Goal: Transaction & Acquisition: Obtain resource

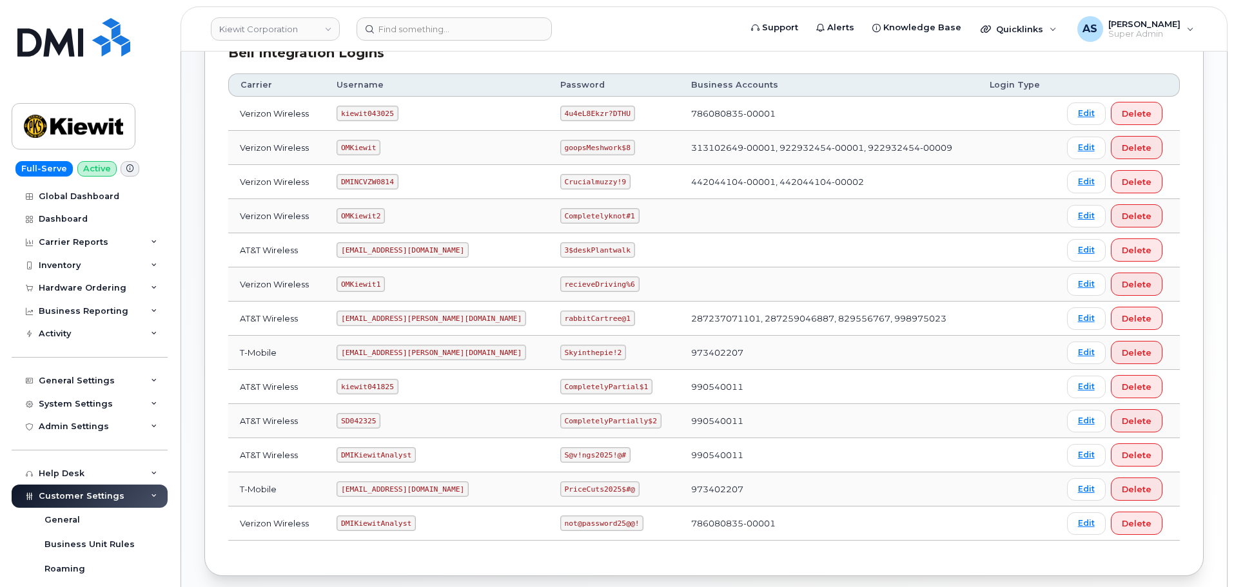
scroll to position [197, 0]
click at [560, 112] on code "4u4eL8Ekzr?DTHU" at bounding box center [597, 113] width 75 height 15
copy code "4u4eL8Ekzr?DTHU"
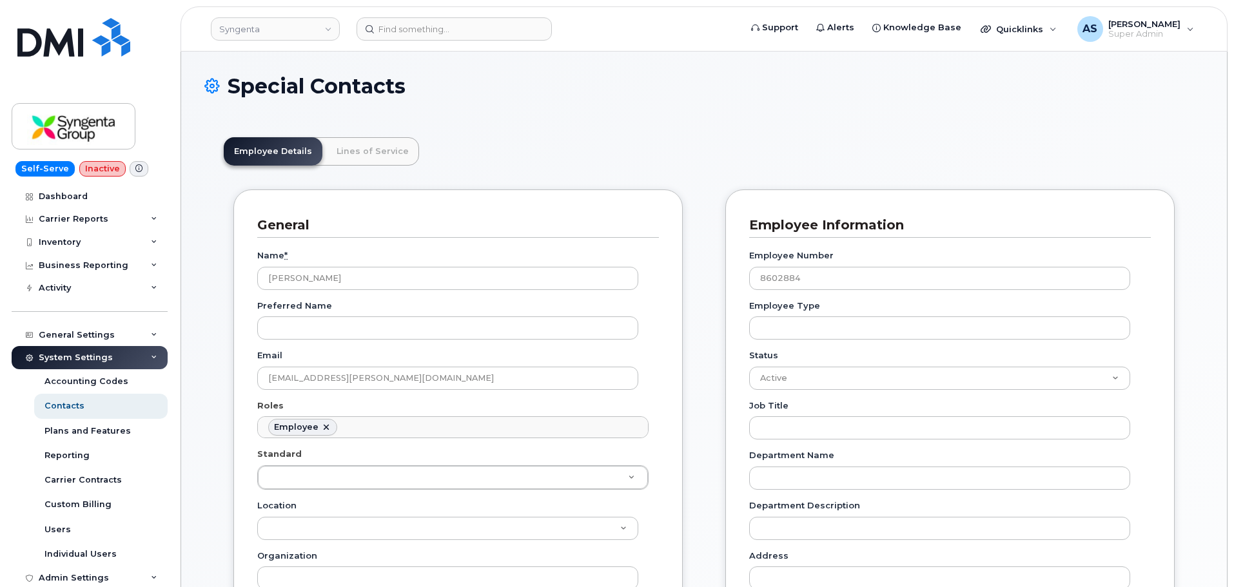
scroll to position [38, 0]
click at [262, 26] on link "Syngenta" at bounding box center [275, 28] width 129 height 23
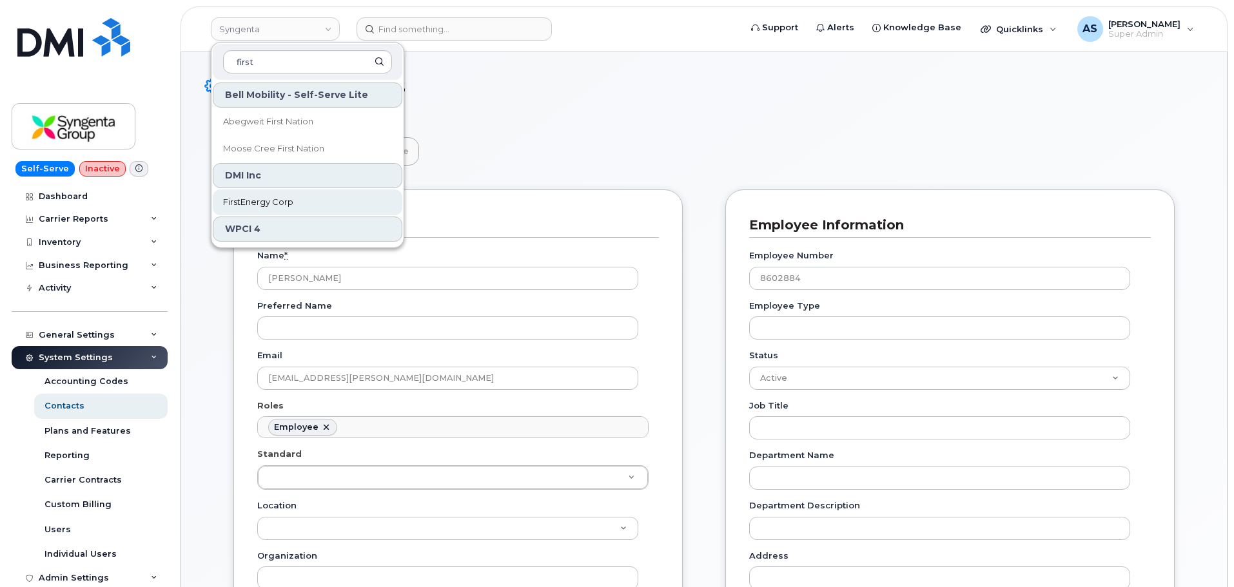
type input "first"
click at [271, 203] on span "FirstEnergy Corp" at bounding box center [258, 202] width 70 height 13
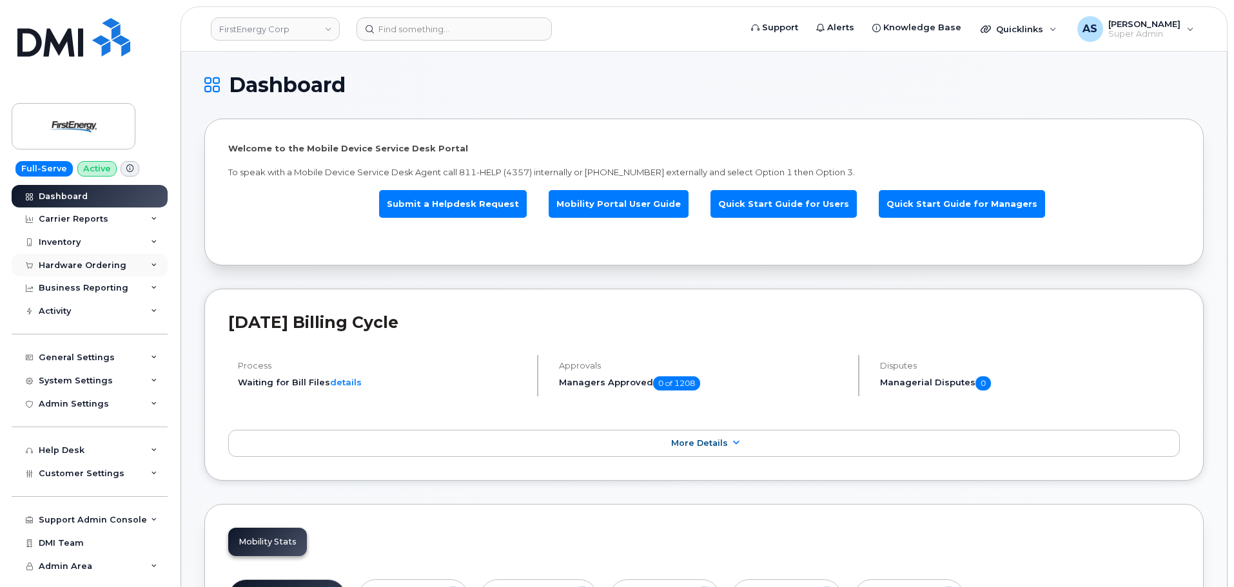
click at [124, 267] on div "Hardware Ordering" at bounding box center [90, 265] width 156 height 23
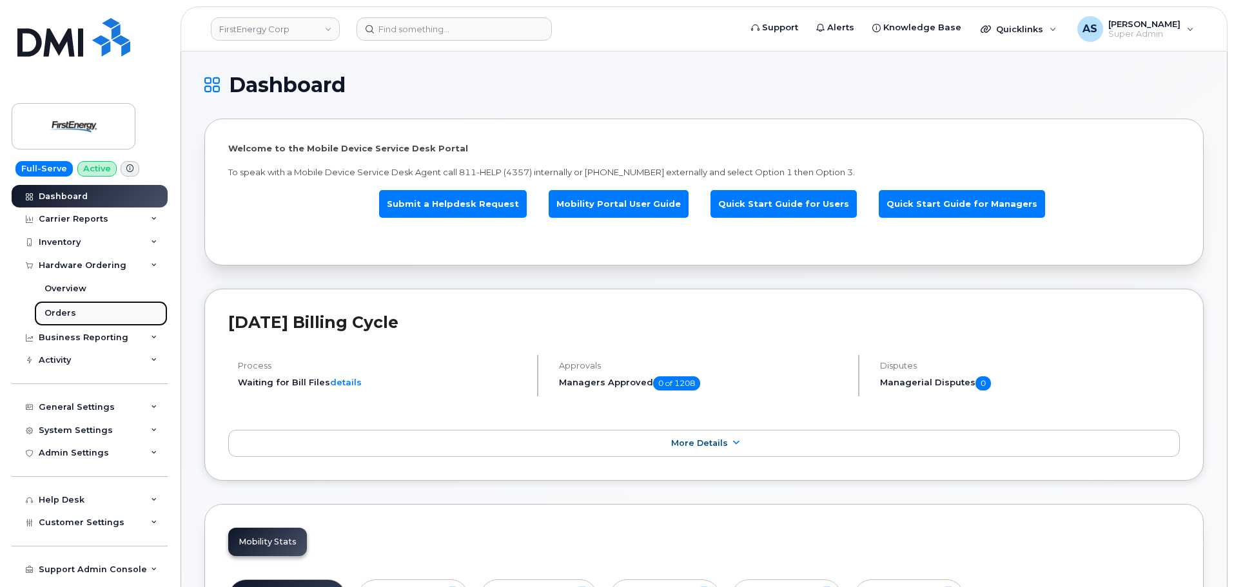
click at [116, 315] on link "Orders" at bounding box center [100, 313] width 133 height 24
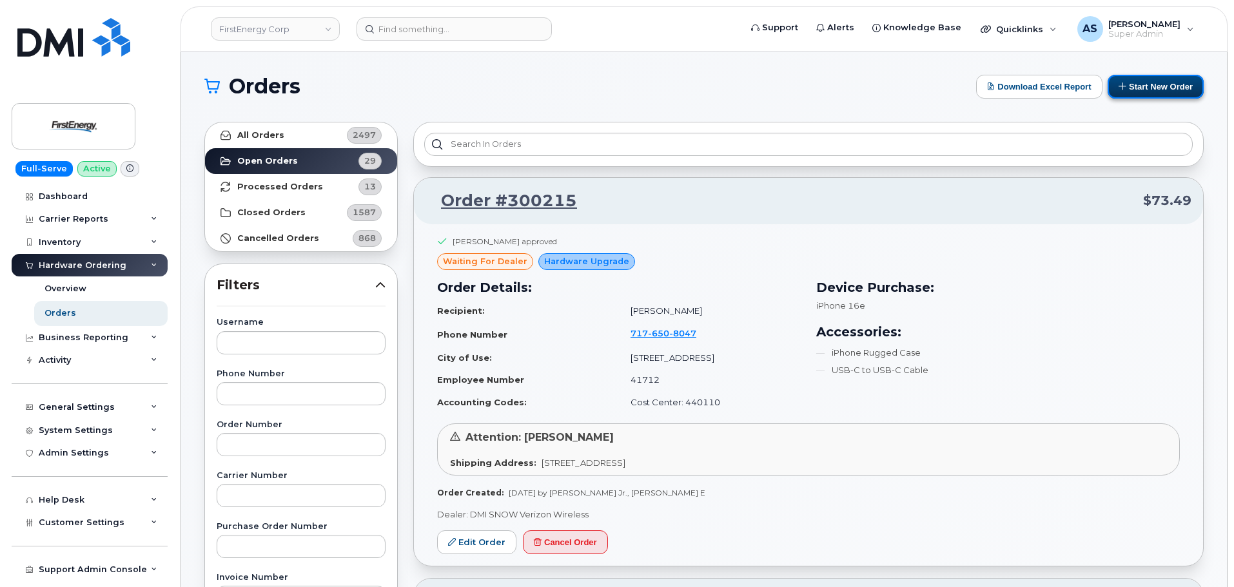
click at [1138, 91] on button "Start New Order" at bounding box center [1155, 87] width 96 height 24
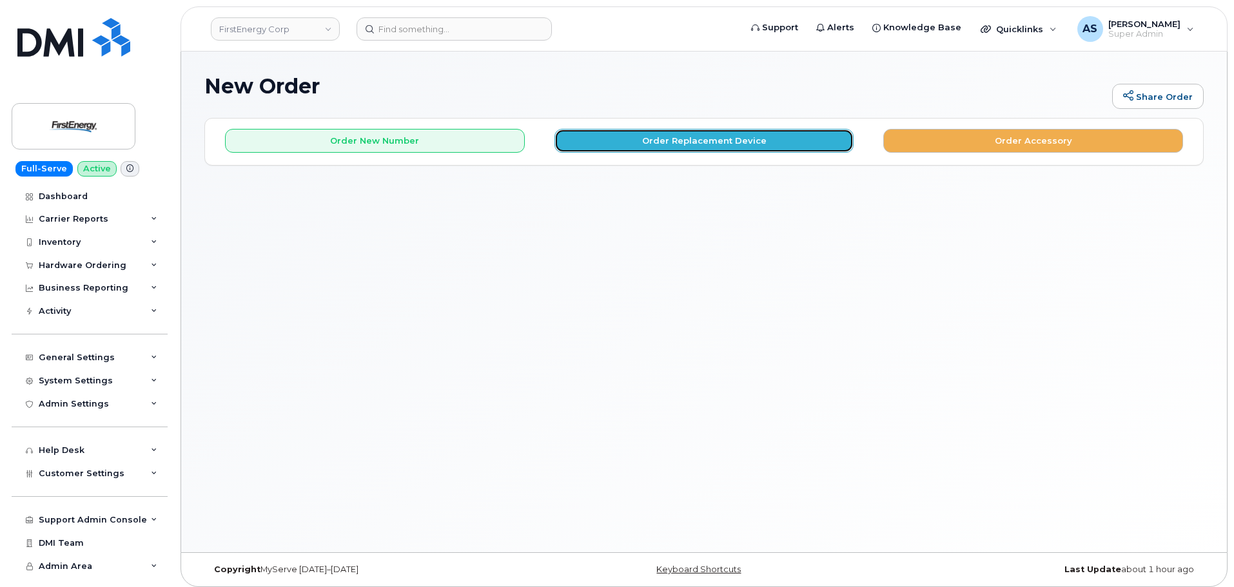
click at [686, 137] on button "Order Replacement Device" at bounding box center [704, 141] width 300 height 24
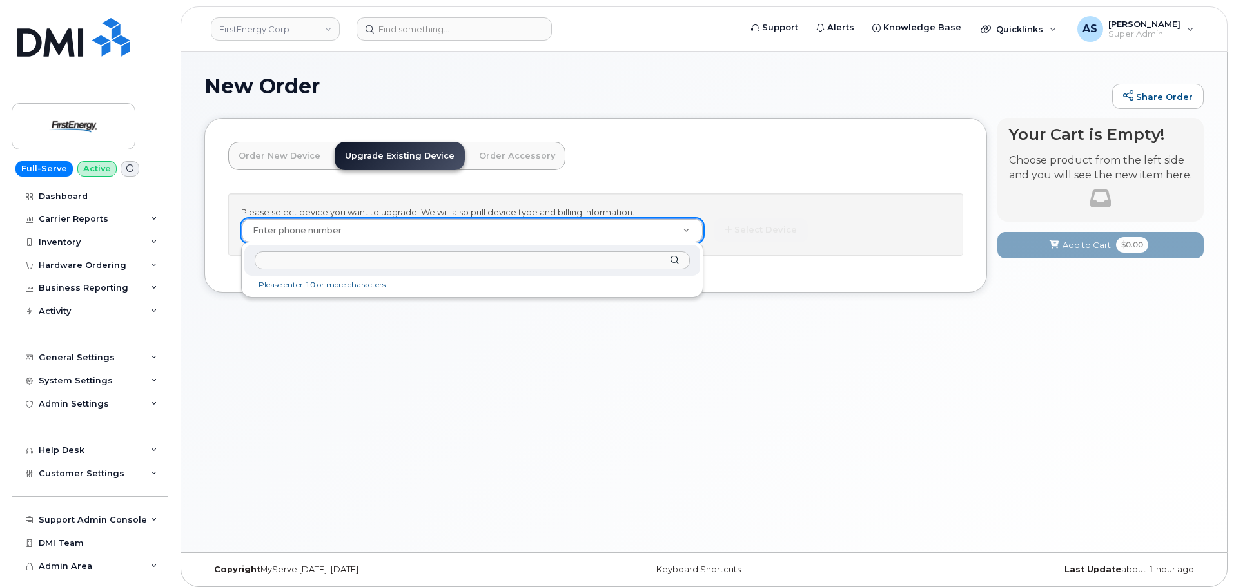
click at [378, 269] on input "text" at bounding box center [472, 260] width 435 height 19
click at [309, 260] on input "text" at bounding box center [472, 260] width 435 height 19
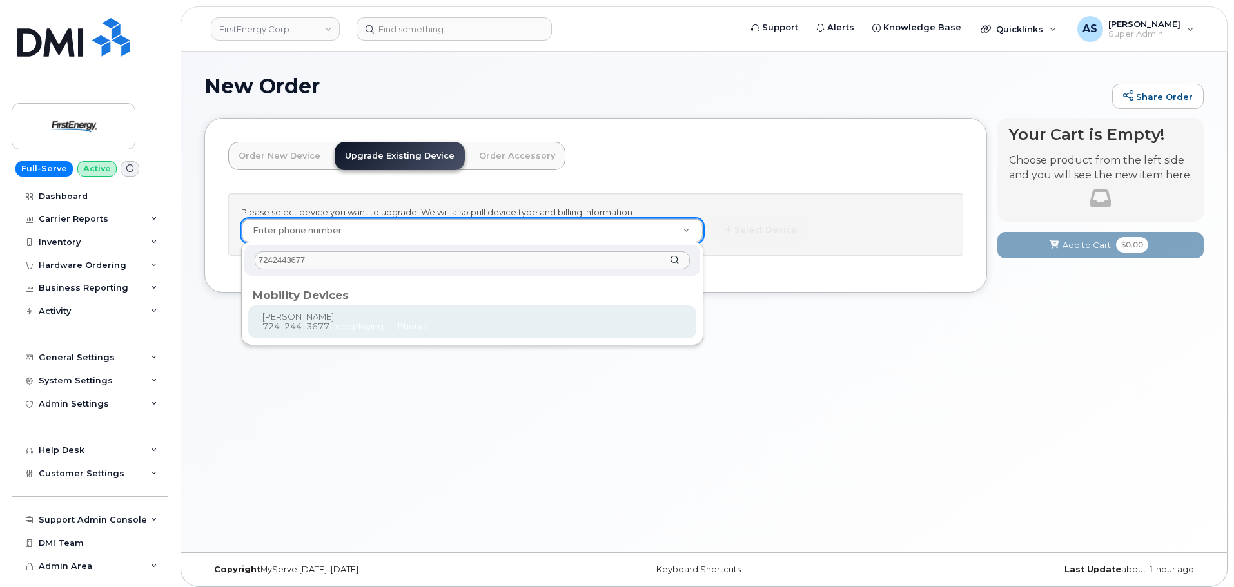
type input "7242443677"
type input "827515"
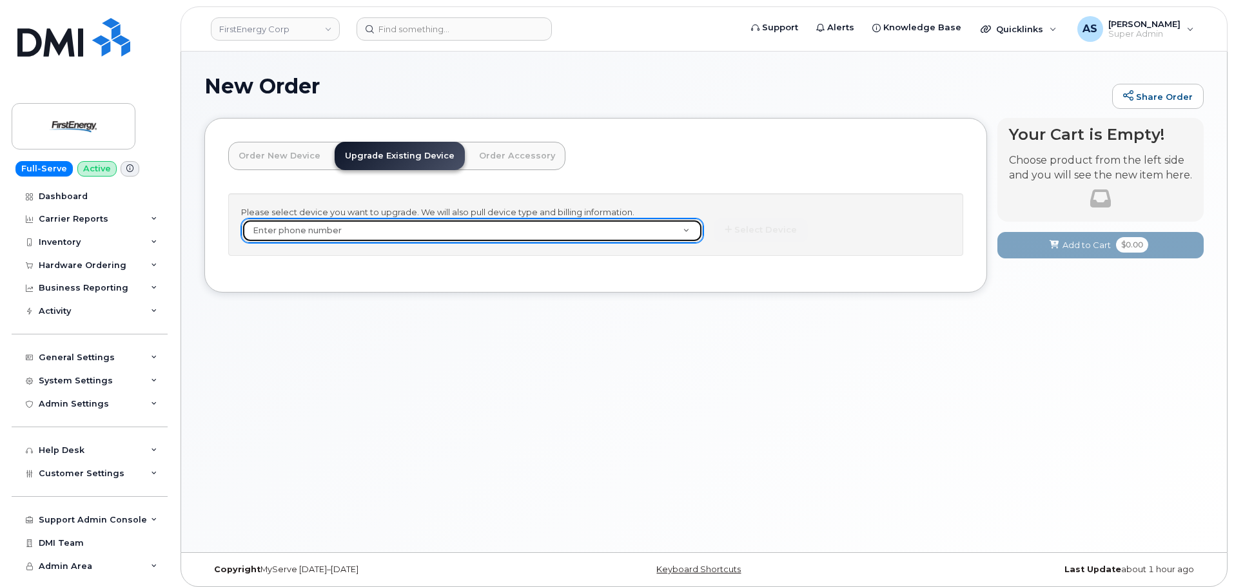
click at [687, 233] on link "Enter phone number" at bounding box center [472, 230] width 461 height 23
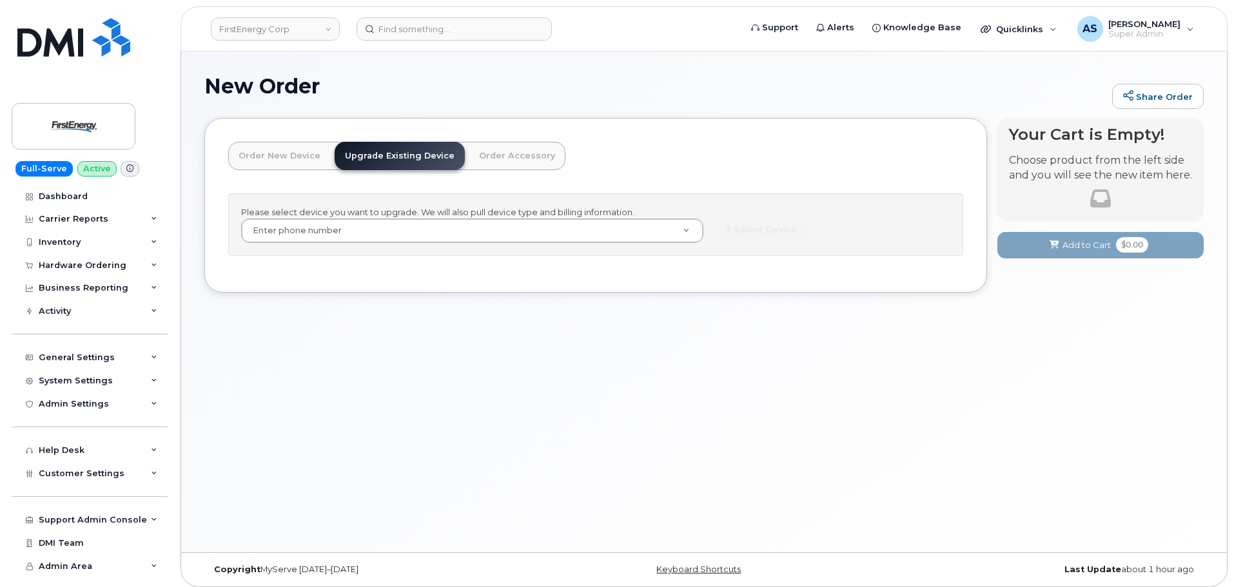
click at [708, 398] on div "New Order Share Order × Share This Order If you want to allow others to create …" at bounding box center [704, 302] width 1046 height 501
